Goal: Transaction & Acquisition: Purchase product/service

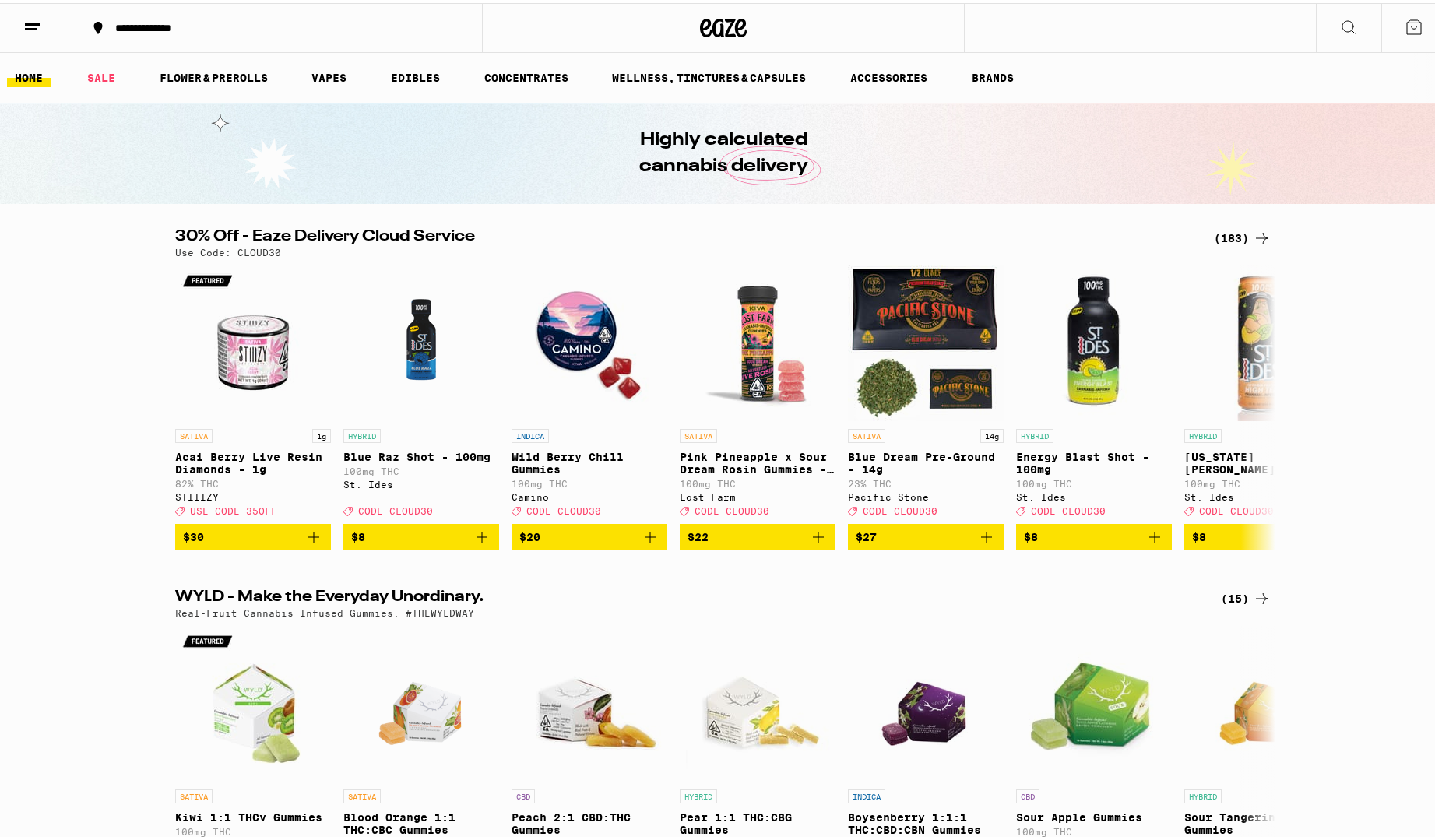
click at [1229, 238] on div "(183)" at bounding box center [1242, 234] width 58 height 19
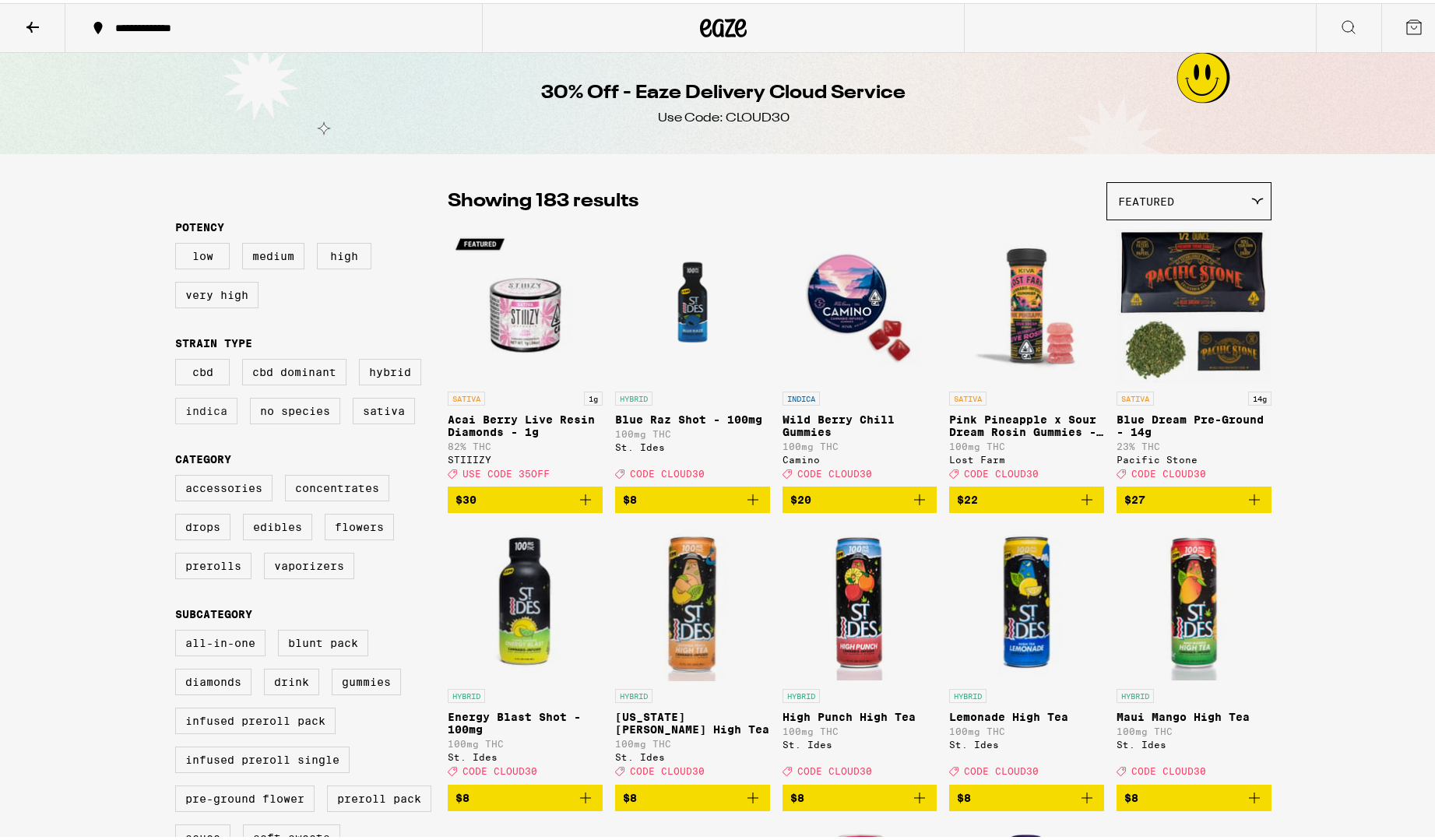
click at [206, 416] on label "Indica" at bounding box center [207, 408] width 63 height 26
click at [179, 359] on input "Indica" at bounding box center [178, 358] width 1 height 1
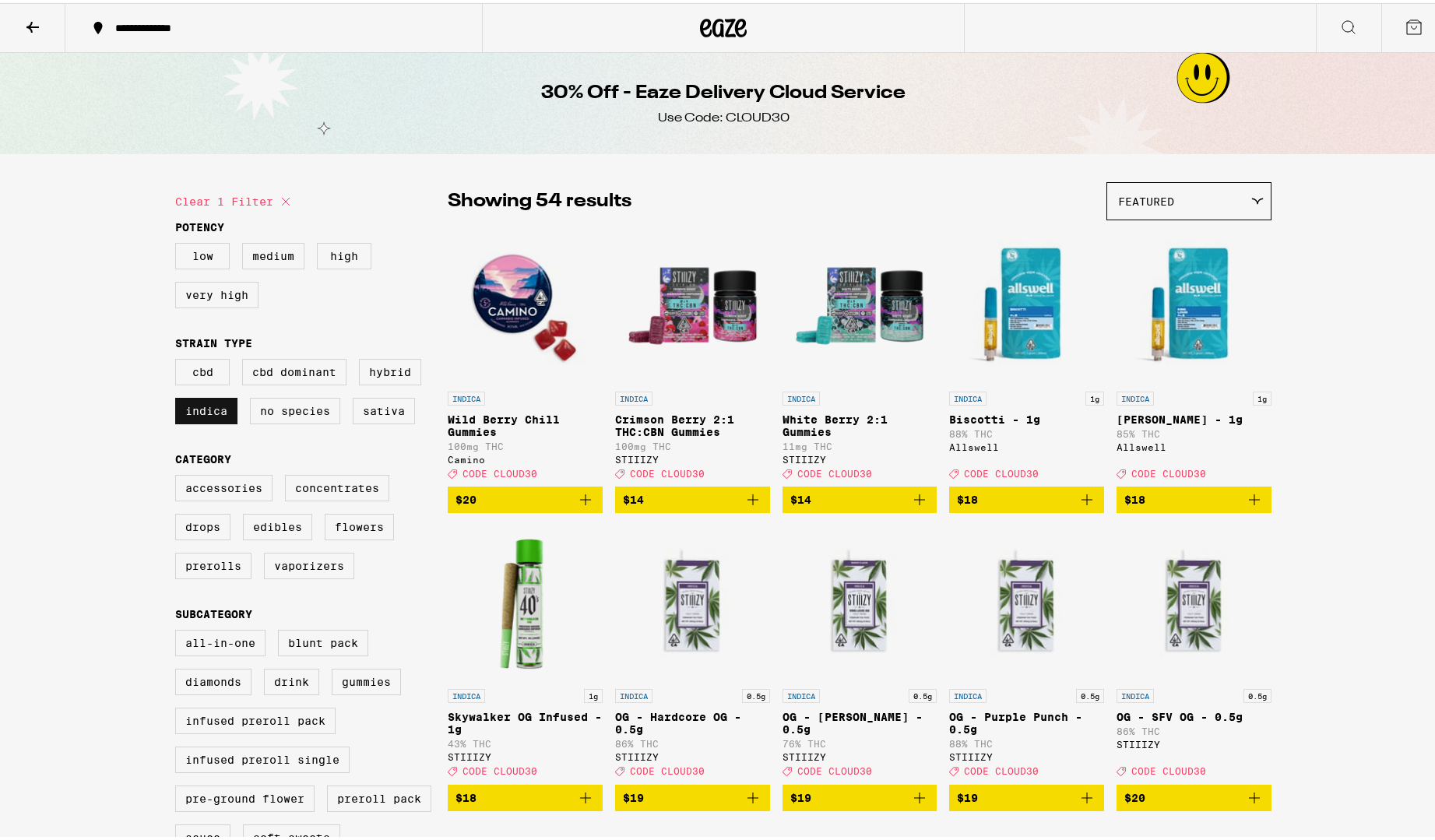
click at [203, 411] on label "Indica" at bounding box center [207, 408] width 63 height 26
click at [179, 359] on input "Indica" at bounding box center [178, 358] width 1 height 1
checkbox input "false"
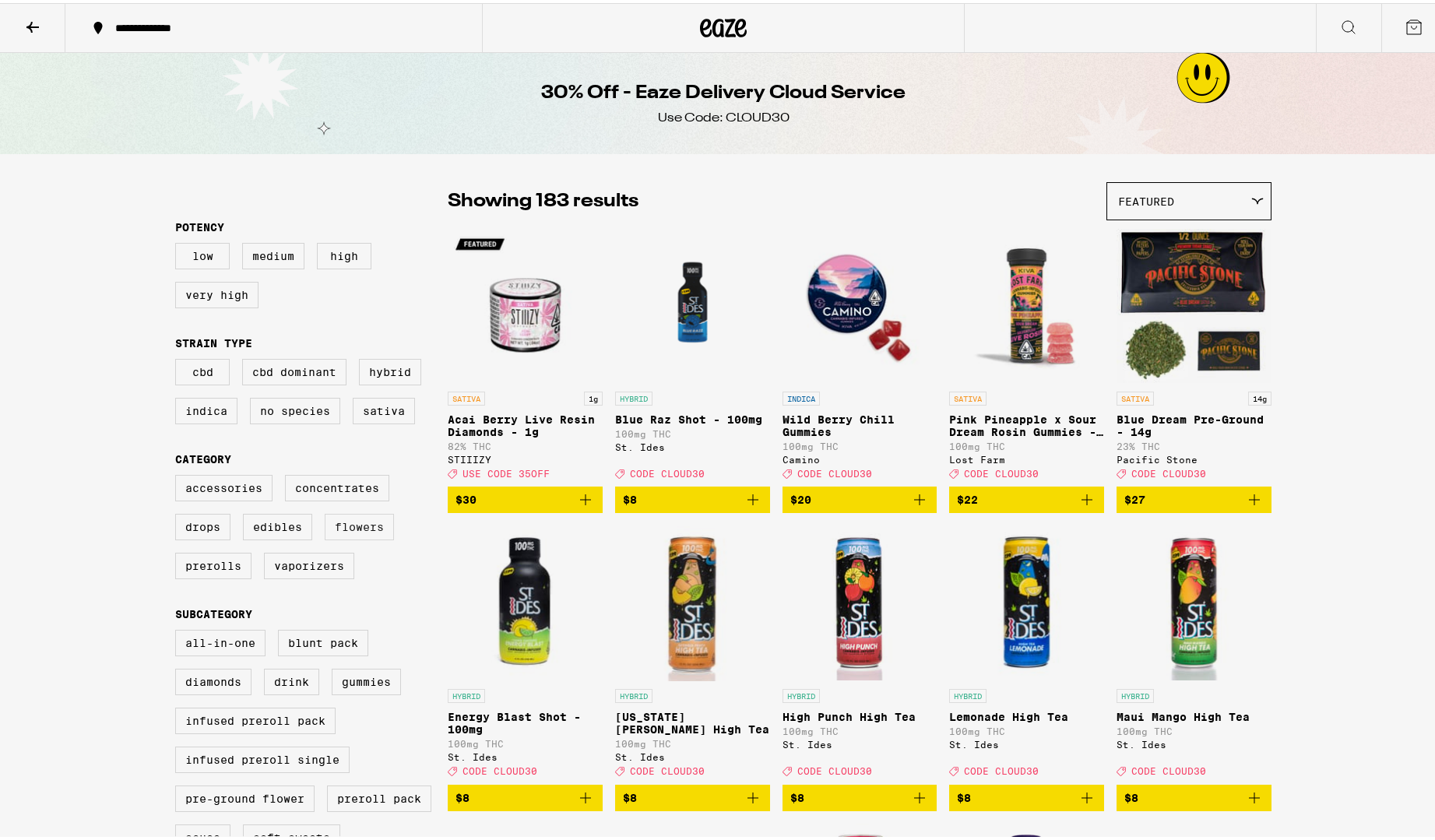
click at [376, 537] on label "Flowers" at bounding box center [359, 523] width 70 height 26
click at [179, 475] on input "Flowers" at bounding box center [178, 474] width 1 height 1
checkbox input "true"
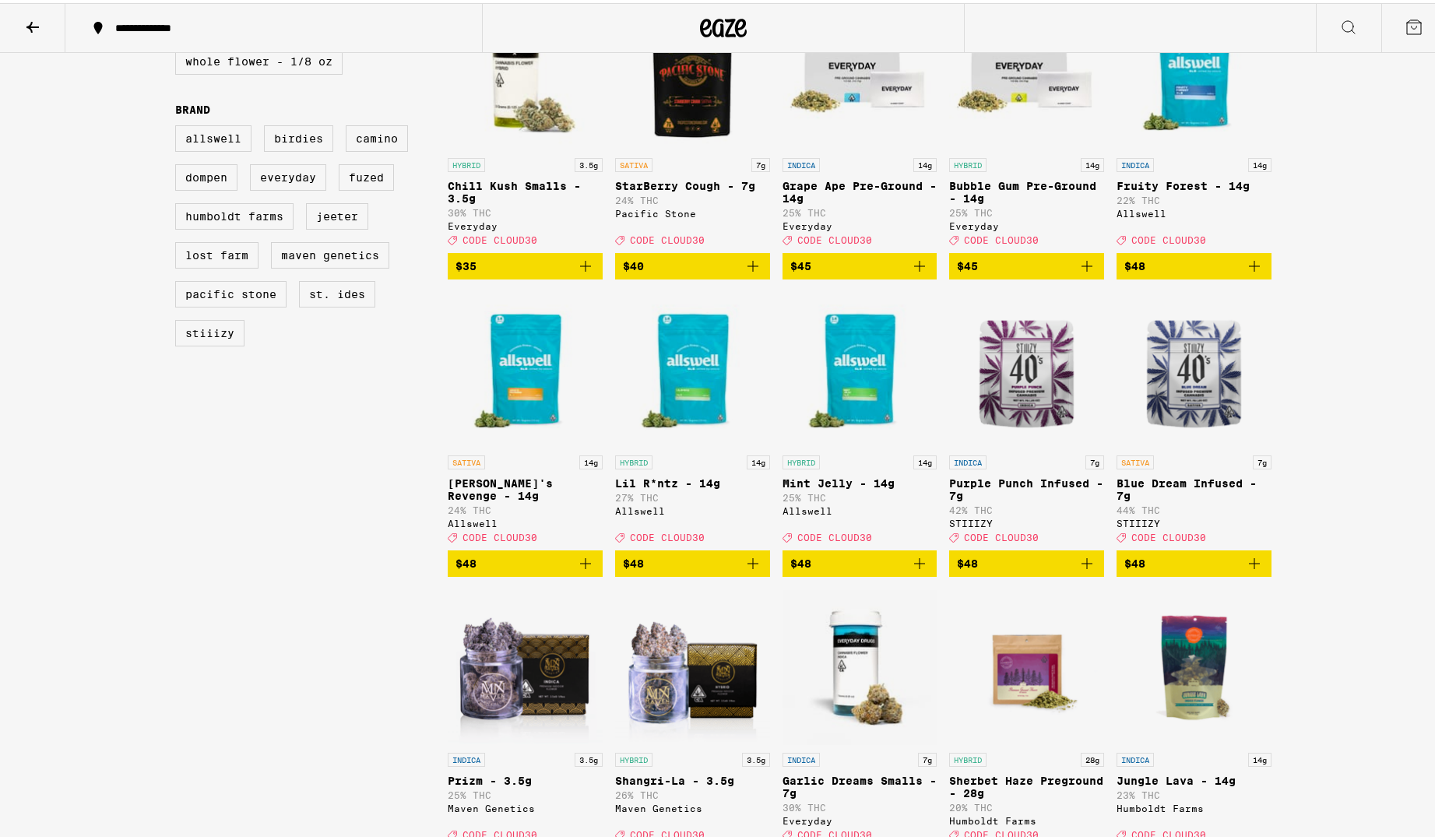
scroll to position [1117, 0]
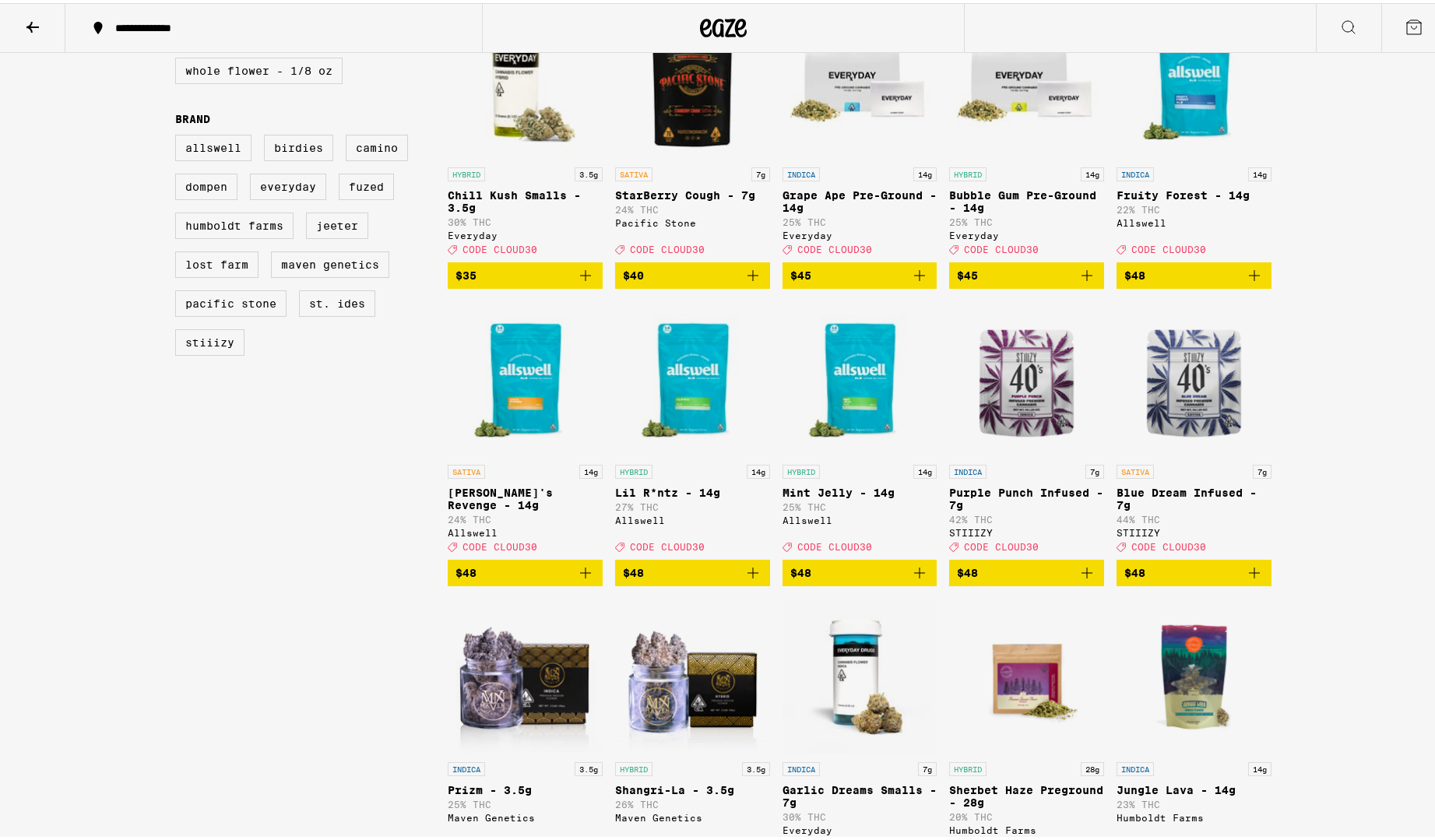
click at [752, 579] on icon "Add to bag" at bounding box center [753, 569] width 19 height 19
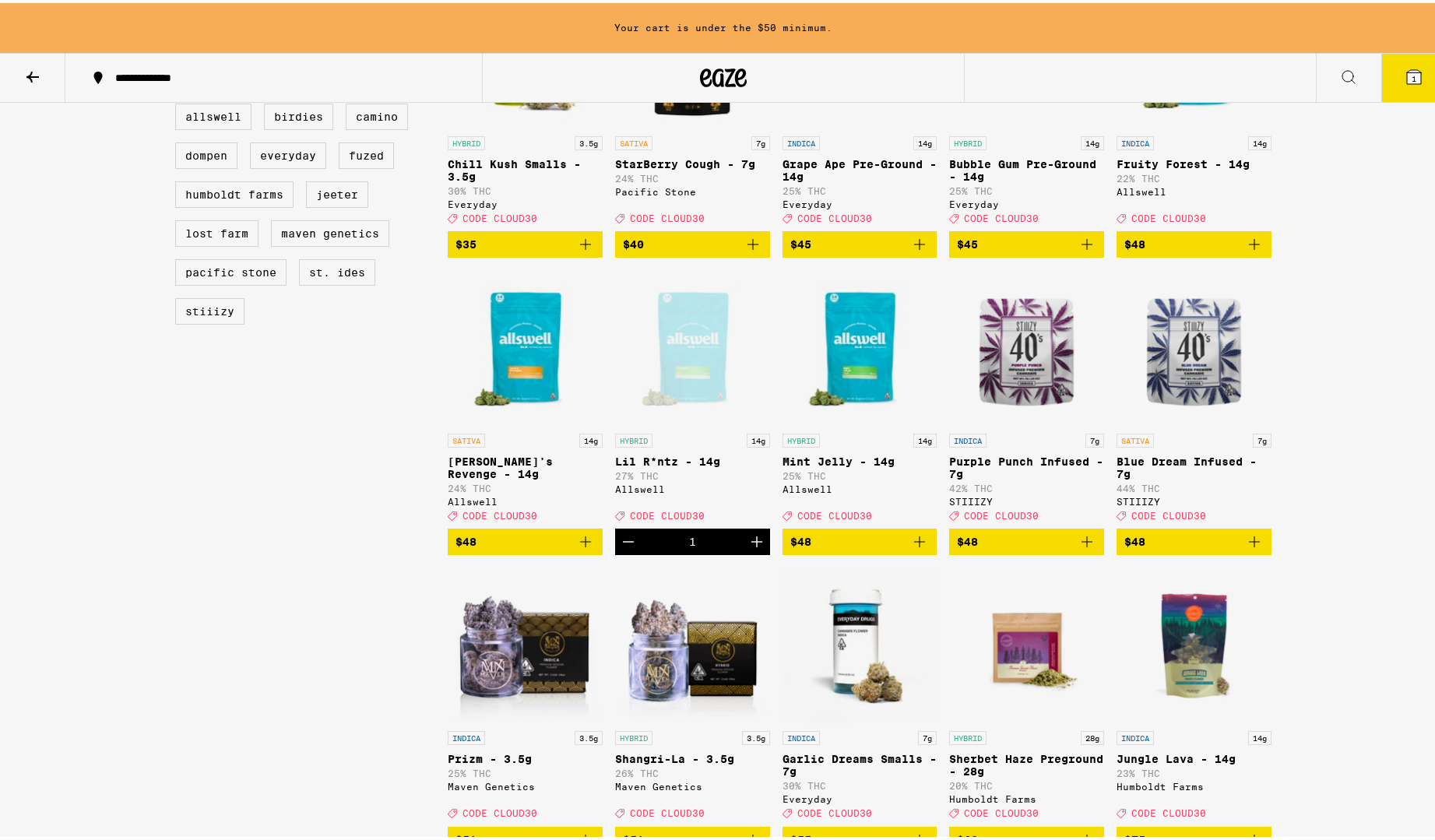
scroll to position [1790, 0]
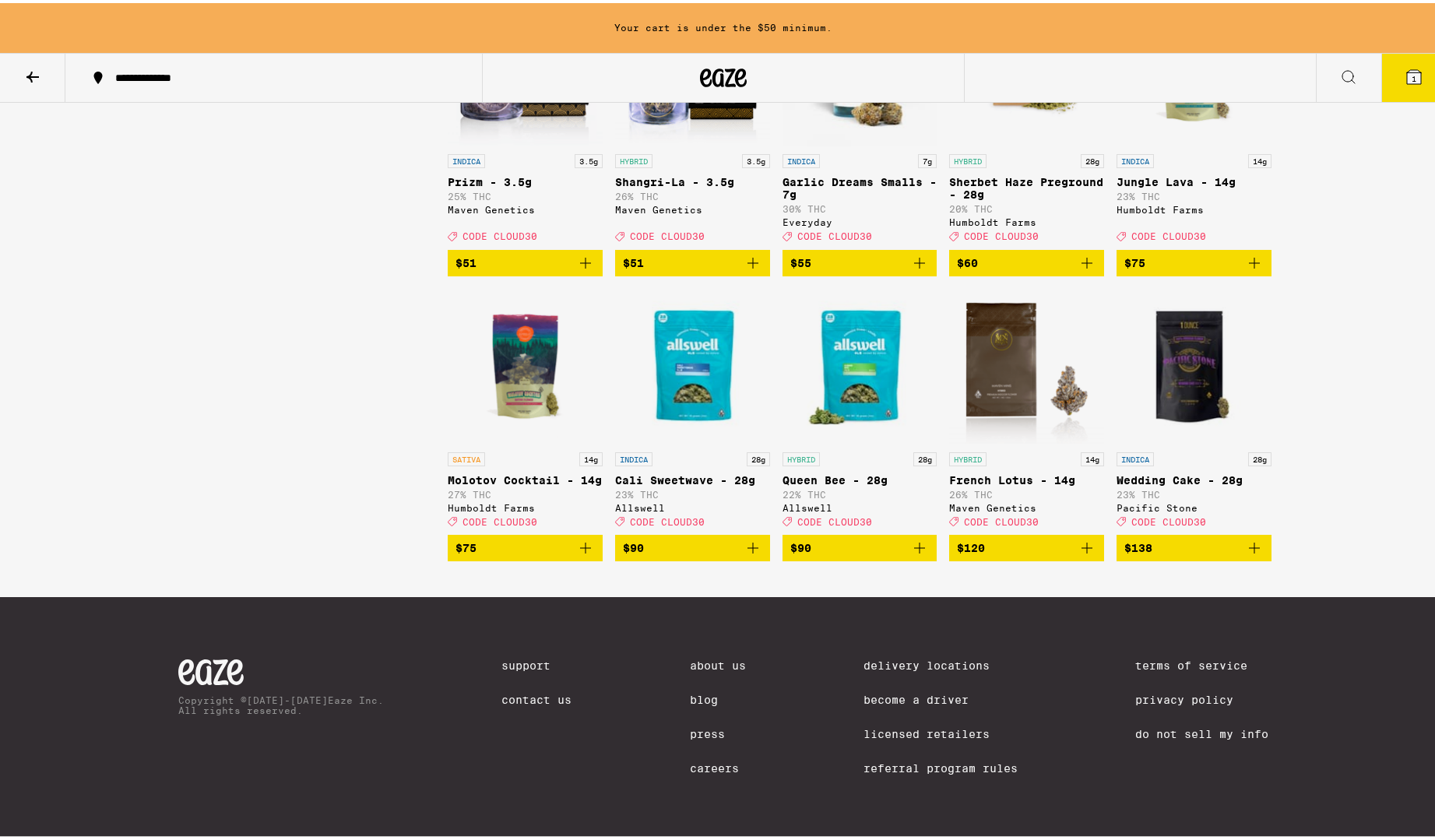
click at [581, 555] on icon "Add to bag" at bounding box center [585, 545] width 19 height 19
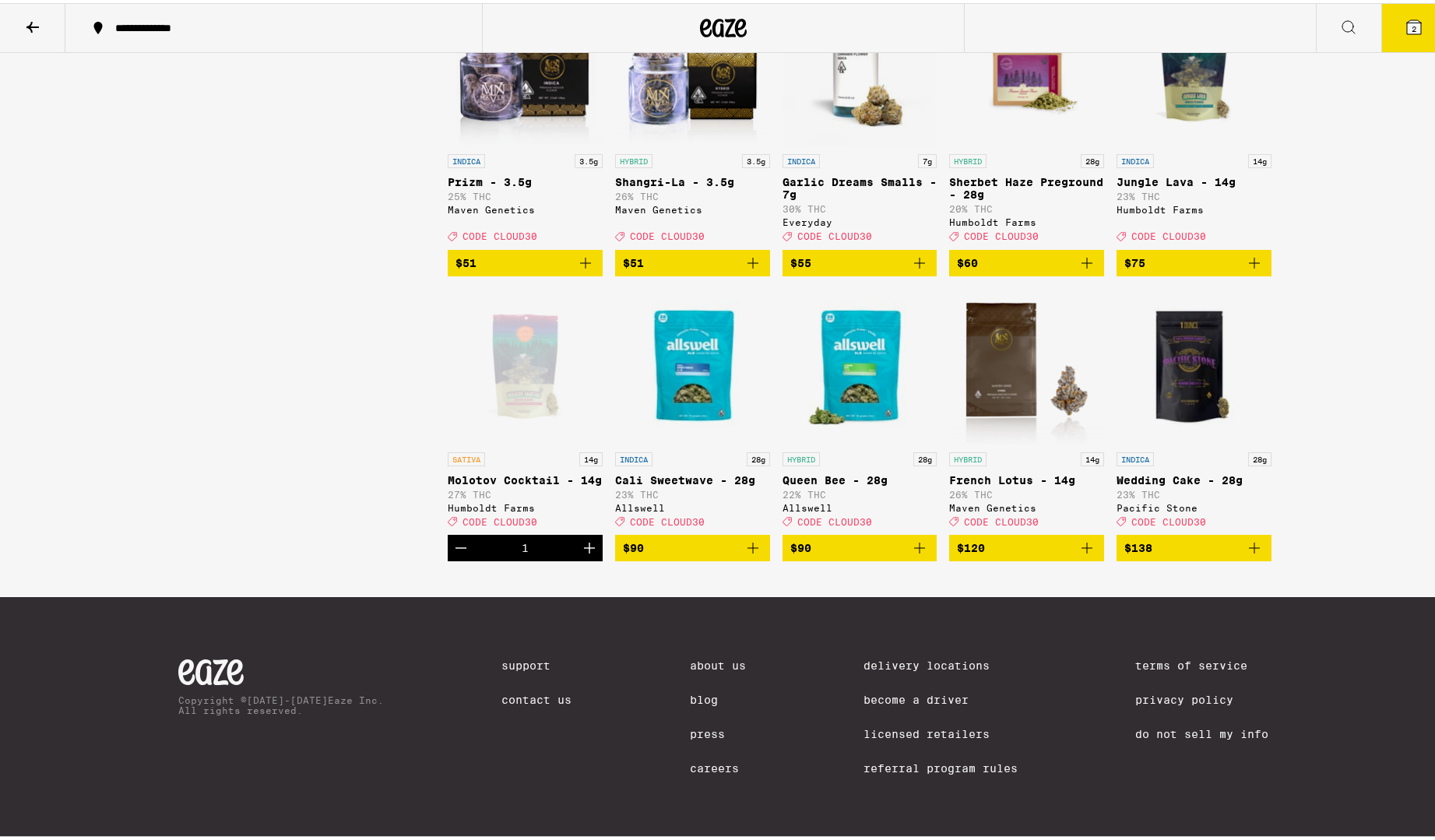
scroll to position [1429, 0]
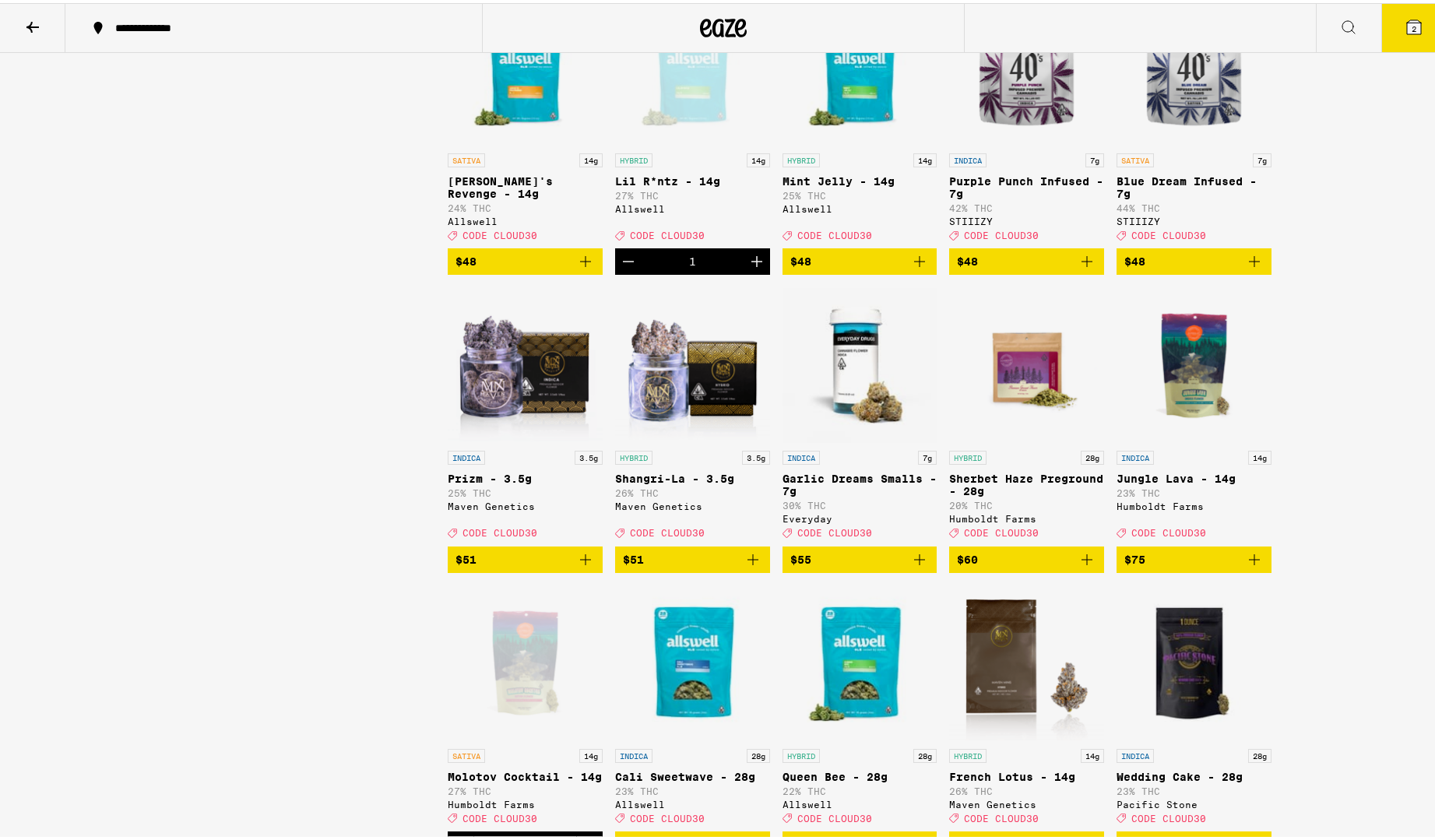
click at [1393, 38] on button "2" at bounding box center [1413, 25] width 66 height 48
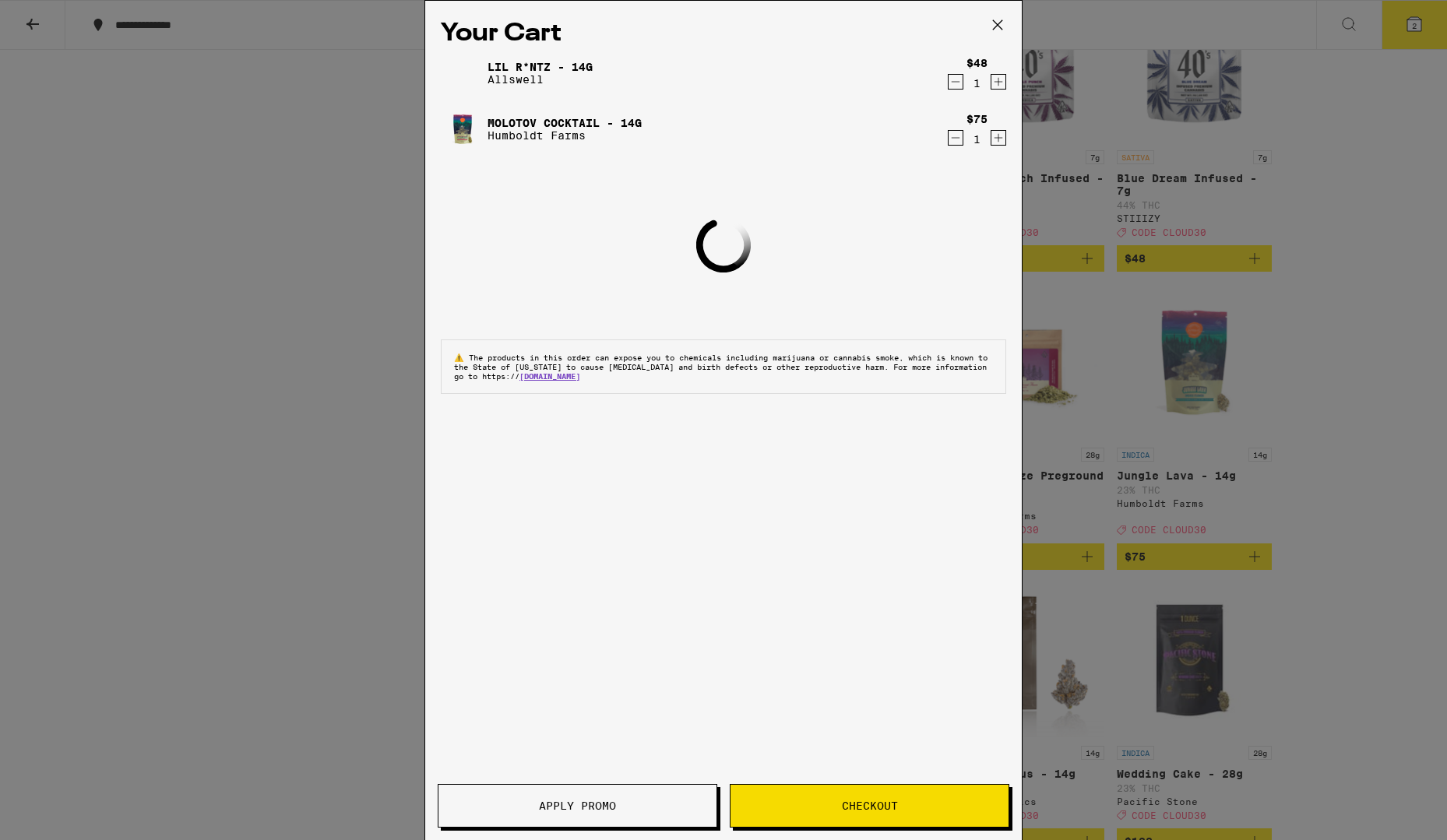
click at [514, 791] on button "Apply Promo" at bounding box center [576, 806] width 279 height 43
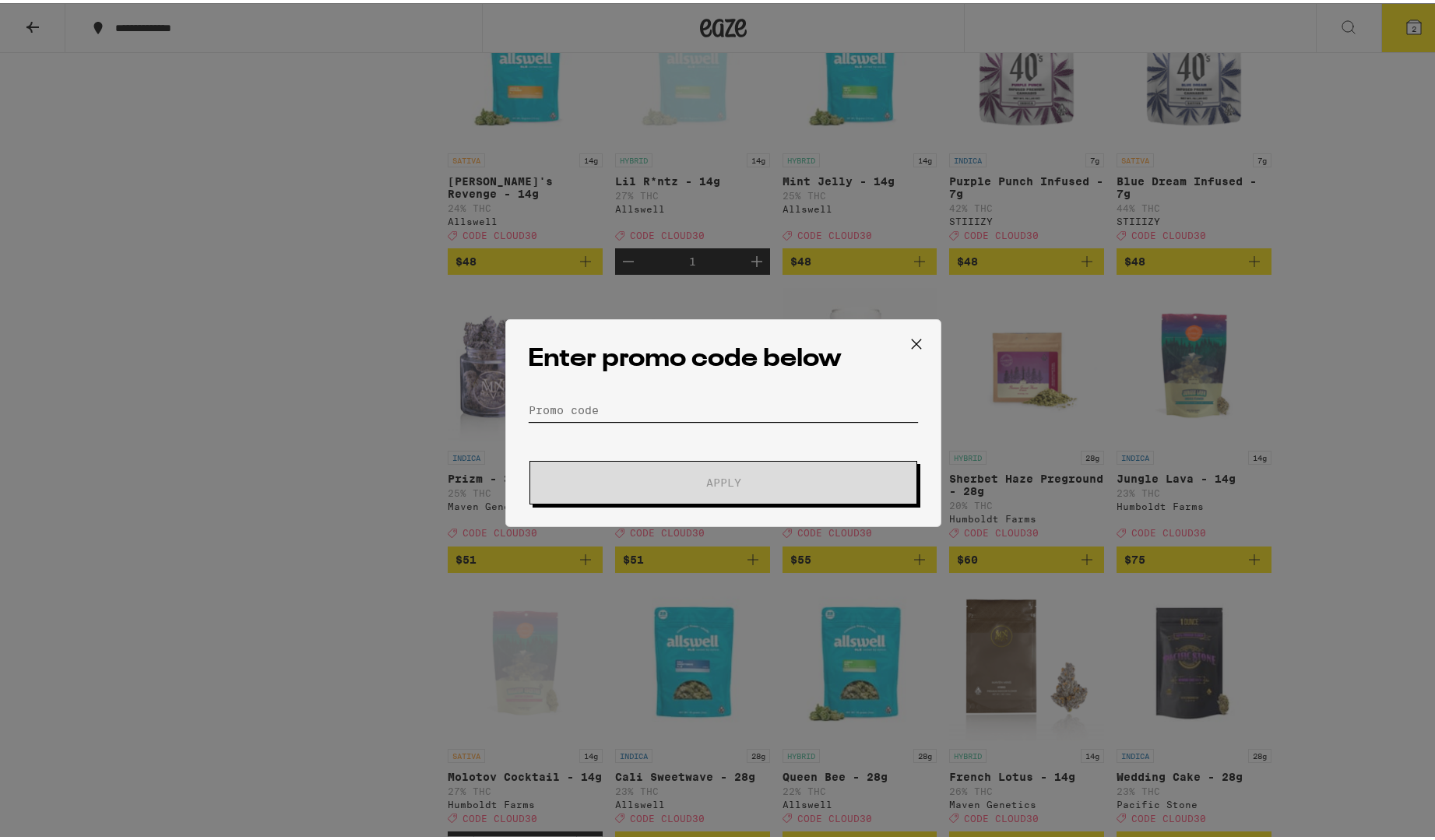
click at [656, 407] on input "Promo Code" at bounding box center [723, 408] width 391 height 24
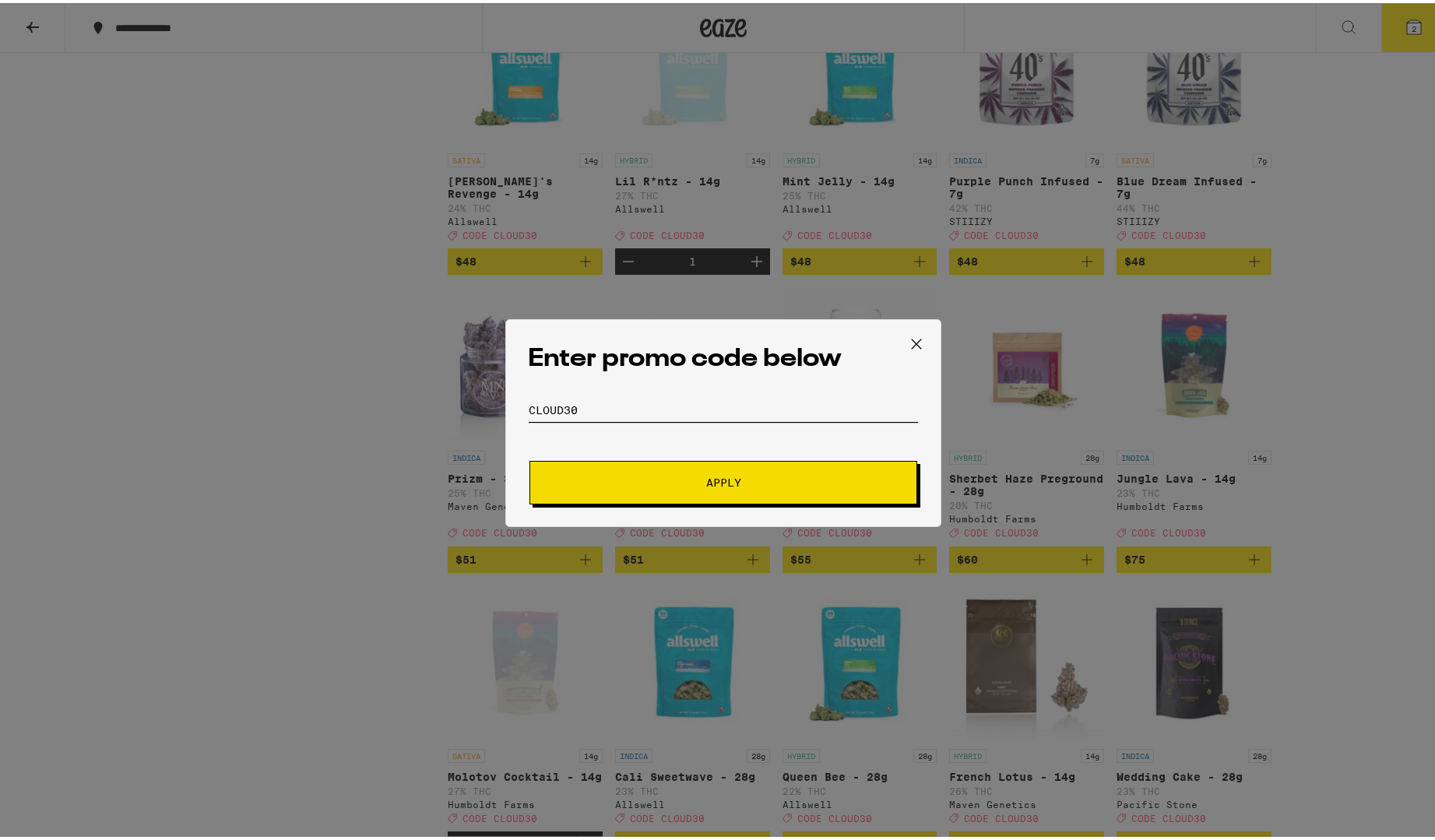
type input "Cloud30"
click at [706, 477] on span "Apply" at bounding box center [723, 479] width 35 height 11
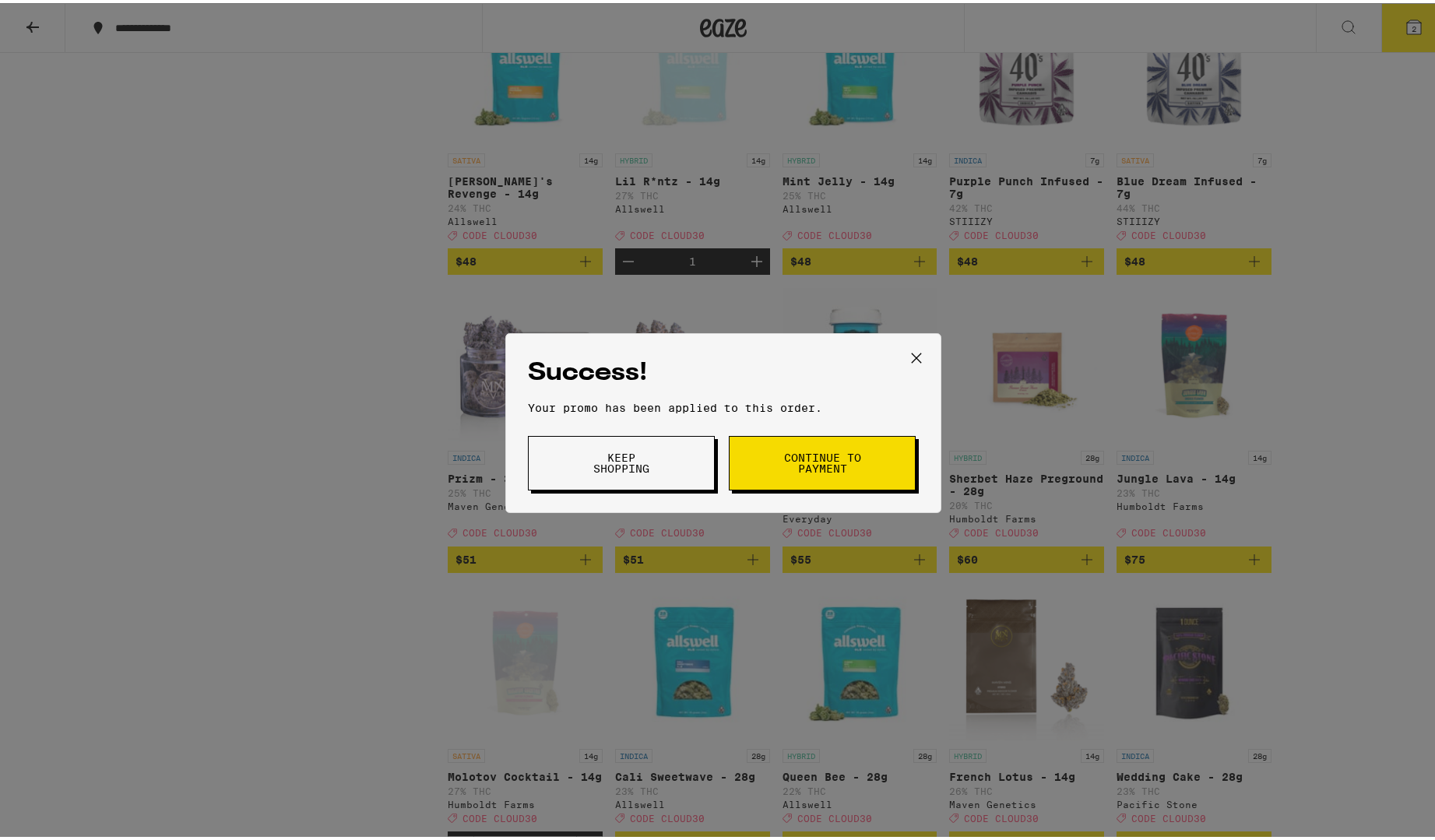
click at [824, 447] on button "Continue to payment" at bounding box center [821, 461] width 187 height 55
